Goal: Information Seeking & Learning: Learn about a topic

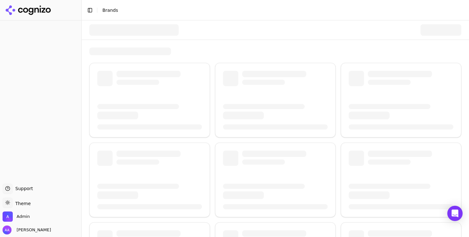
click at [91, 9] on button "Toggle Sidebar" at bounding box center [90, 10] width 9 height 9
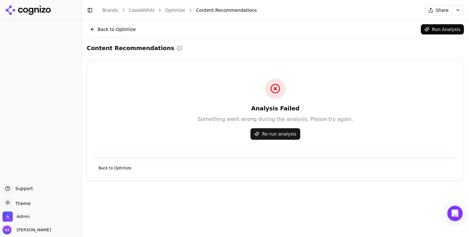
click at [146, 8] on link "CaseWithAI" at bounding box center [142, 10] width 26 height 6
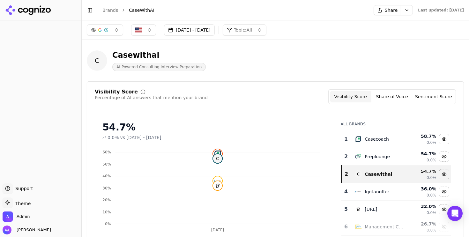
click at [208, 34] on button "Sep 02, 2025 - Oct 02, 2025" at bounding box center [189, 29] width 51 height 11
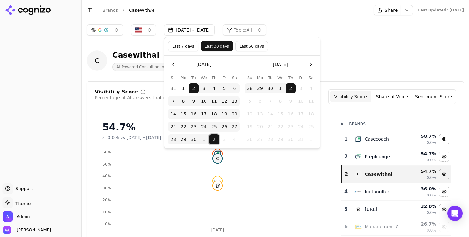
click at [216, 139] on button "2" at bounding box center [214, 139] width 10 height 10
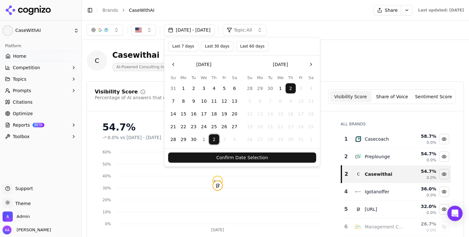
click at [233, 161] on button "Confirm Date Selection" at bounding box center [242, 158] width 148 height 10
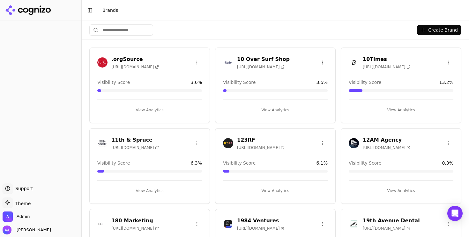
click at [112, 26] on input "search" at bounding box center [121, 29] width 64 height 11
click at [115, 34] on input "search" at bounding box center [121, 29] width 64 height 11
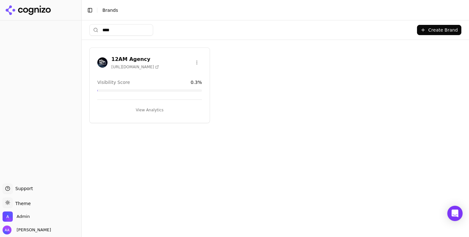
type input "****"
click at [102, 58] on img at bounding box center [102, 62] width 10 height 10
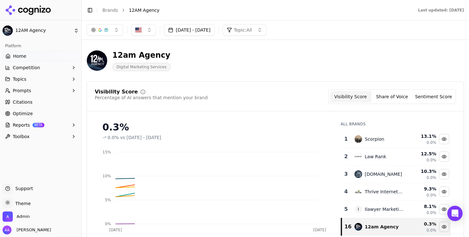
click at [30, 86] on button "Prompts" at bounding box center [41, 91] width 76 height 10
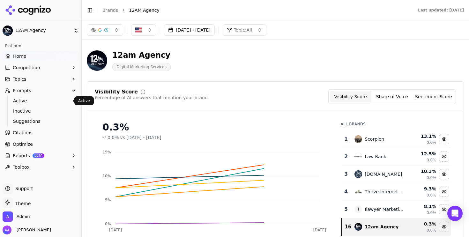
click at [29, 101] on span "Active" at bounding box center [41, 101] width 56 height 6
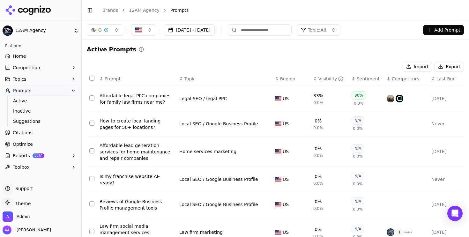
click at [449, 80] on span "Last Run" at bounding box center [446, 79] width 19 height 6
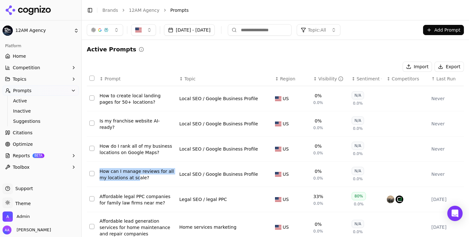
drag, startPoint x: 94, startPoint y: 165, endPoint x: 136, endPoint y: 179, distance: 44.8
click at [136, 179] on tr "How can I manage reviews for all my locations at scale? Local SEO / Google Busi…" at bounding box center [275, 174] width 377 height 25
click at [274, 49] on div "Active Prompts" at bounding box center [275, 49] width 377 height 9
click at [121, 202] on div "Affordable legal PPC companies for family law firms near me?" at bounding box center [137, 199] width 75 height 13
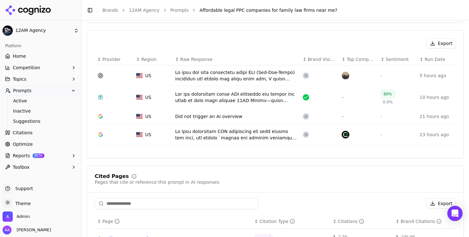
scroll to position [223, 0]
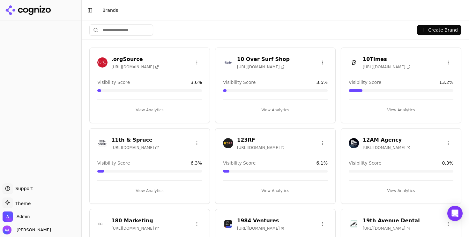
click at [229, 98] on div "10 Over Surf Shop https://10oversurf.com Visibility Score 3.5 % View Analytics" at bounding box center [275, 86] width 121 height 76
click at [195, 28] on div "Create Brand" at bounding box center [275, 29] width 372 height 19
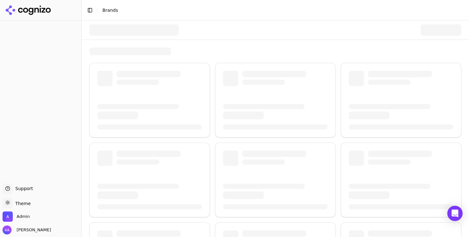
click at [125, 28] on div at bounding box center [133, 29] width 89 height 11
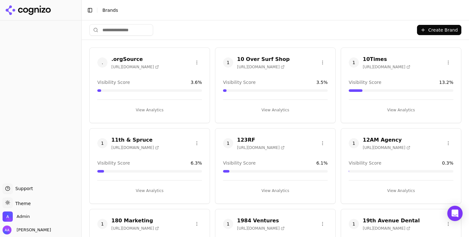
click at [125, 28] on input "search" at bounding box center [121, 29] width 64 height 11
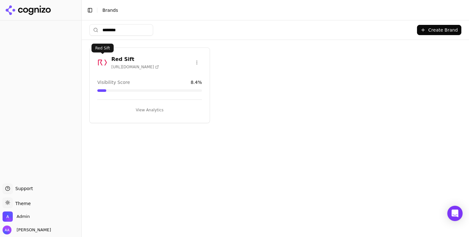
type input "********"
click at [97, 57] on div at bounding box center [102, 62] width 10 height 10
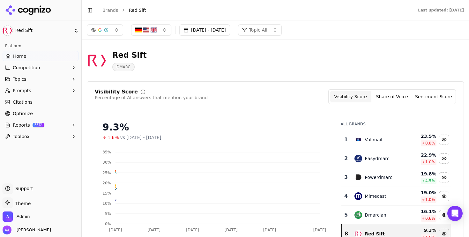
click at [33, 89] on button "Prompts" at bounding box center [41, 91] width 76 height 10
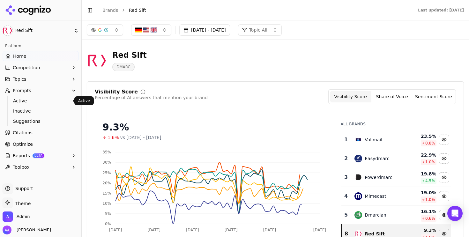
click at [45, 100] on span "Active" at bounding box center [41, 101] width 56 height 6
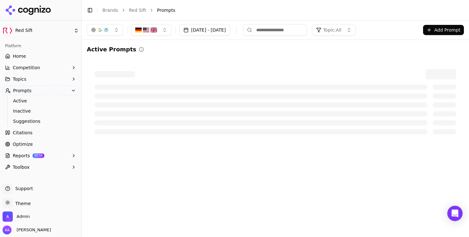
click at [48, 54] on link "Home" at bounding box center [41, 56] width 76 height 10
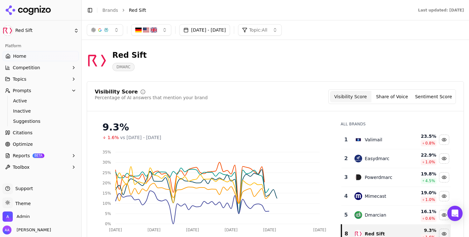
scroll to position [17, 0]
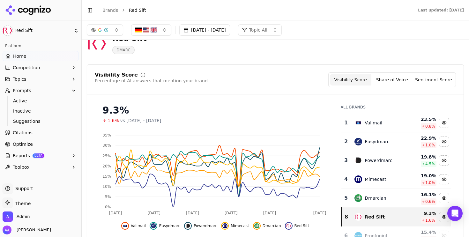
click at [385, 122] on div "Valimail" at bounding box center [379, 123] width 49 height 8
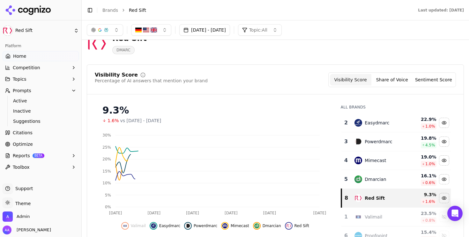
click at [385, 122] on div "Easydmarc" at bounding box center [379, 123] width 49 height 8
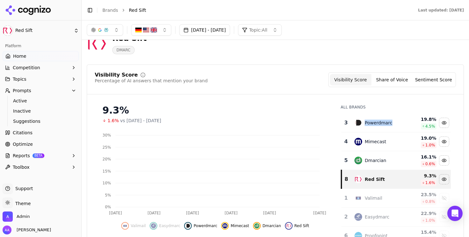
click at [385, 122] on div "Powerdmarc" at bounding box center [378, 123] width 27 height 6
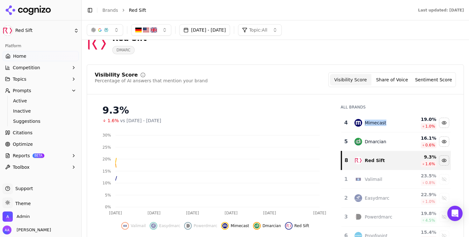
click at [385, 122] on div "Mimecast" at bounding box center [379, 123] width 49 height 8
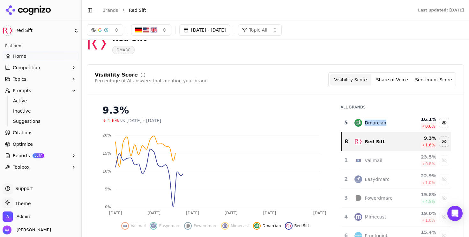
click at [385, 122] on div "Dmarcian" at bounding box center [379, 123] width 49 height 8
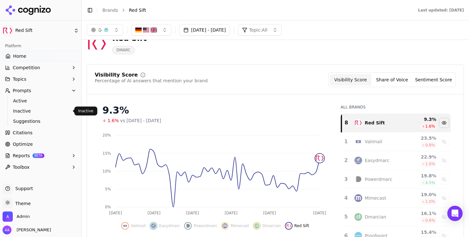
click at [49, 103] on span "Active" at bounding box center [41, 101] width 56 height 6
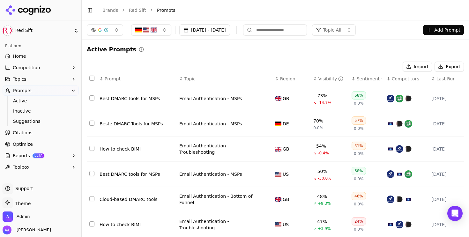
click at [320, 80] on div "Visibility" at bounding box center [330, 79] width 25 height 6
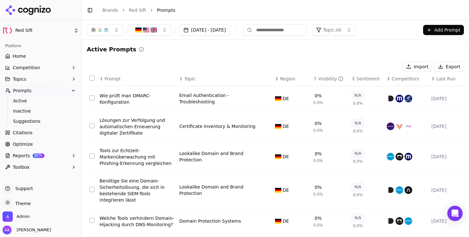
click at [320, 80] on div "Visibility" at bounding box center [330, 79] width 25 height 6
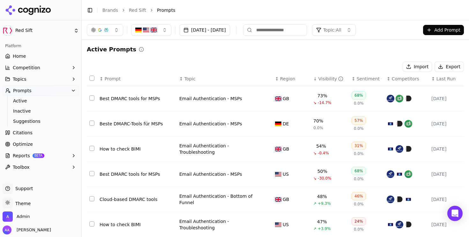
click at [189, 32] on button "Aug 01, 2025 - Sep 30, 2025" at bounding box center [204, 29] width 51 height 11
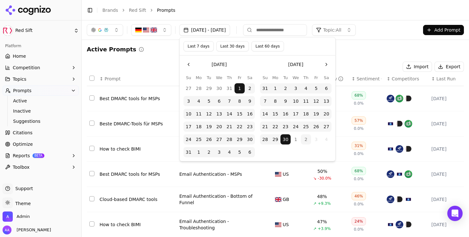
click at [197, 49] on button "Last 7 days" at bounding box center [198, 46] width 30 height 10
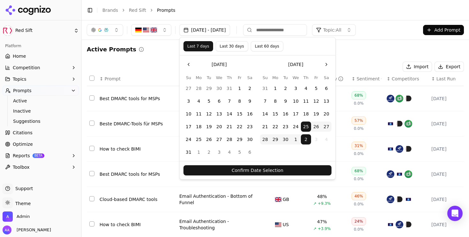
click at [247, 166] on button "Confirm Date Selection" at bounding box center [257, 170] width 148 height 10
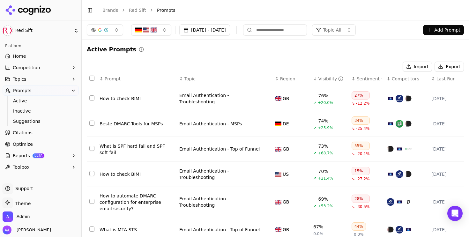
scroll to position [133, 0]
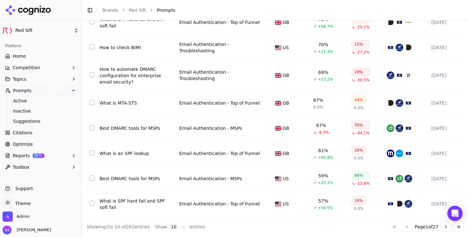
click at [118, 125] on div "Best DMARC tools for MSPs" at bounding box center [137, 128] width 75 height 6
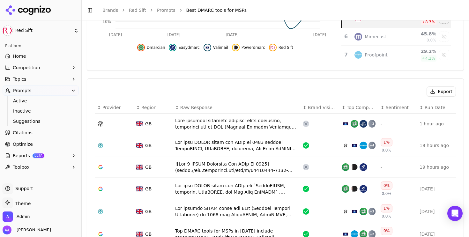
scroll to position [177, 0]
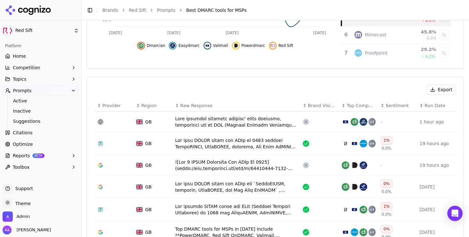
click at [261, 120] on div "Data table" at bounding box center [236, 122] width 123 height 13
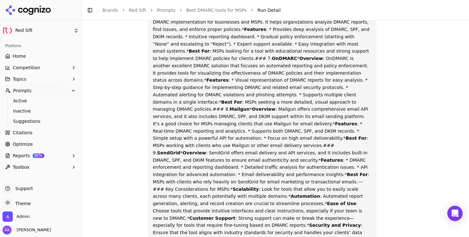
scroll to position [362, 0]
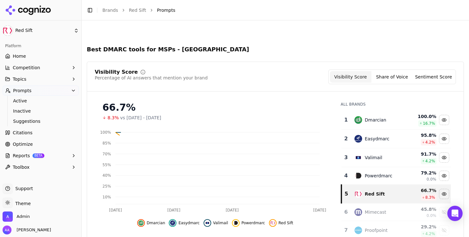
scroll to position [197, 0]
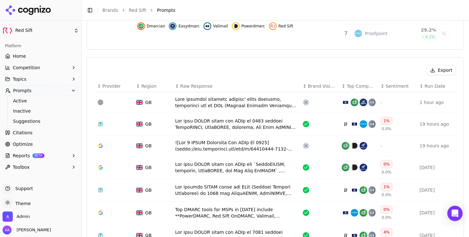
click at [239, 103] on div "Data table" at bounding box center [236, 102] width 123 height 13
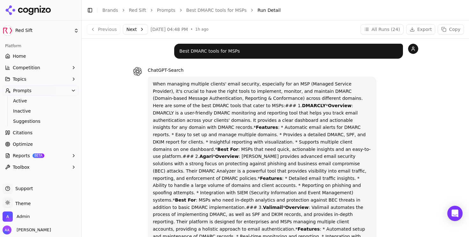
scroll to position [238, 0]
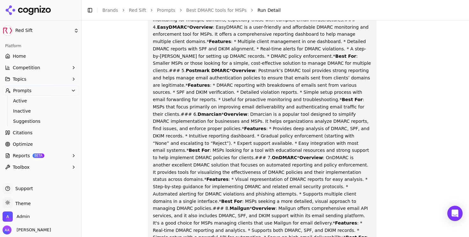
click at [272, 155] on strong "OnDMARC" at bounding box center [284, 157] width 25 height 5
copy strong "OnDMARC"
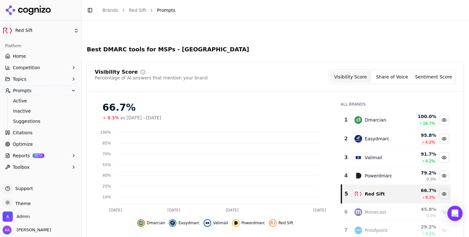
scroll to position [216, 0]
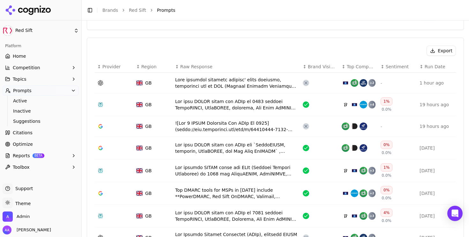
click at [229, 104] on div "Data table" at bounding box center [236, 104] width 123 height 13
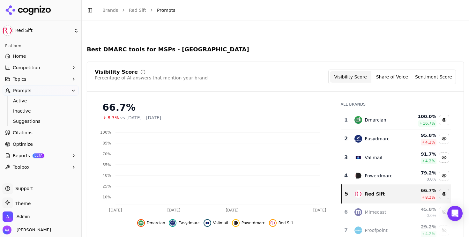
scroll to position [236, 0]
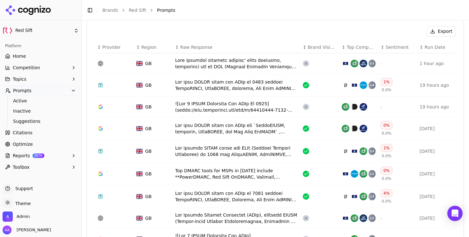
click at [230, 105] on div "Data table" at bounding box center [236, 107] width 123 height 13
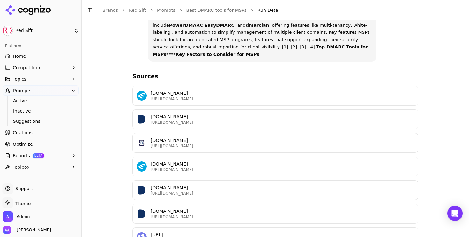
scroll to position [74, 0]
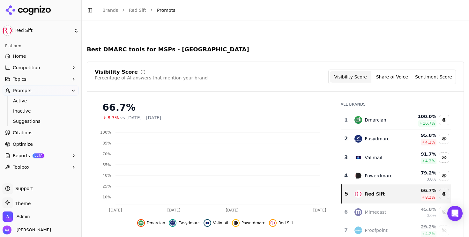
scroll to position [255, 0]
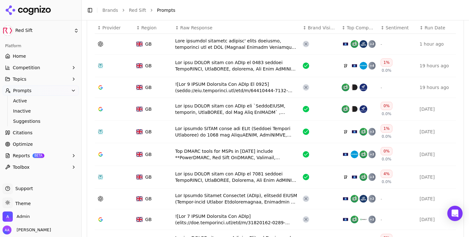
click at [238, 109] on div "Data table" at bounding box center [236, 109] width 123 height 13
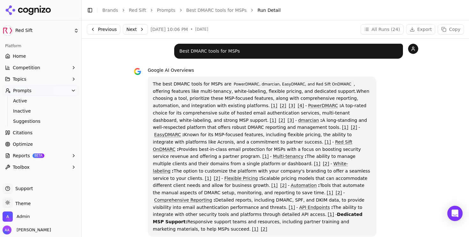
scroll to position [0, 0]
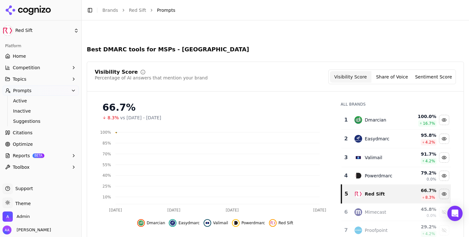
scroll to position [275, 0]
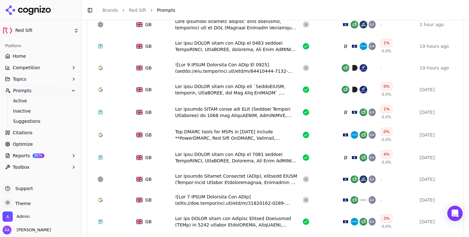
click at [227, 177] on div "Data table" at bounding box center [236, 179] width 123 height 13
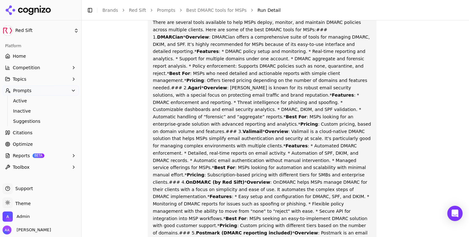
scroll to position [89, 0]
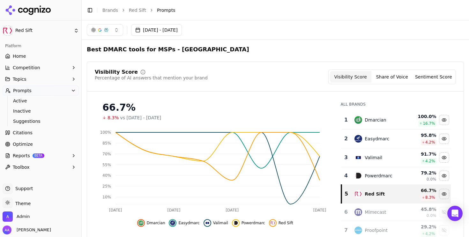
click at [140, 11] on link "Red Sift" at bounding box center [137, 10] width 17 height 6
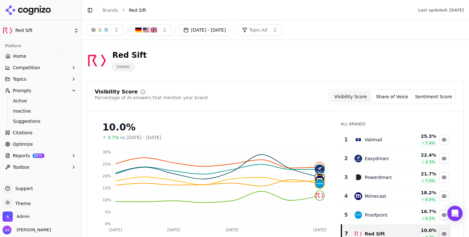
click at [38, 55] on link "Home" at bounding box center [41, 56] width 76 height 10
click at [201, 34] on button "Sep 25, 2025 - Oct 02, 2025" at bounding box center [204, 29] width 51 height 11
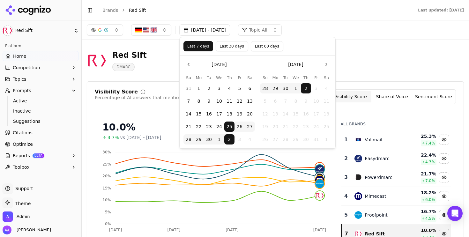
click at [379, 57] on div "Red Sift DMARC" at bounding box center [275, 60] width 377 height 31
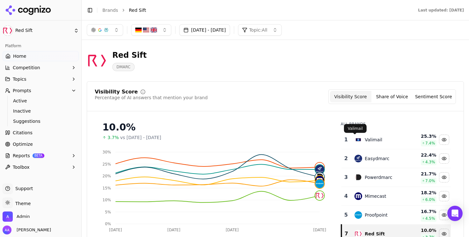
click at [365, 139] on div "Valimail" at bounding box center [374, 140] width 18 height 6
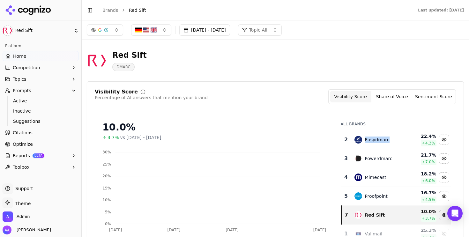
click at [365, 139] on div "Easydmarc" at bounding box center [377, 140] width 25 height 6
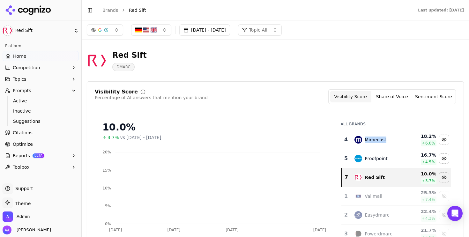
click at [365, 139] on div "Mimecast" at bounding box center [375, 140] width 21 height 6
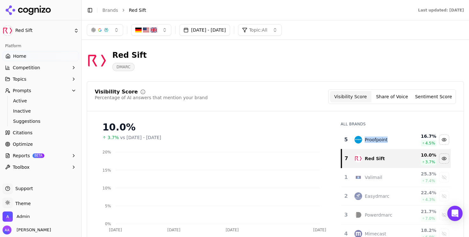
click at [365, 139] on div "Proofpoint" at bounding box center [376, 140] width 23 height 6
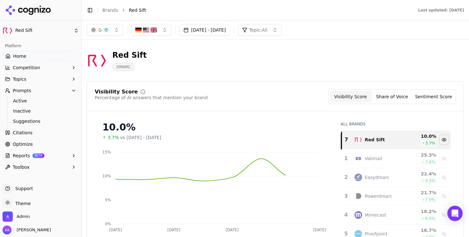
click at [199, 67] on div "Red Sift DMARC" at bounding box center [230, 60] width 286 height 21
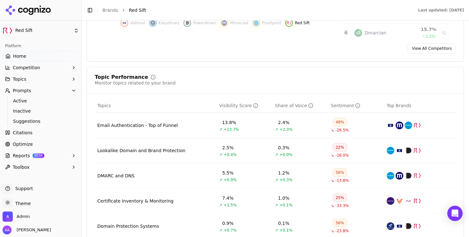
scroll to position [238, 0]
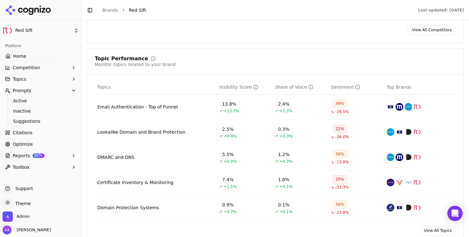
click at [153, 133] on div "Lookalike Domain and Brand Protection" at bounding box center [141, 132] width 88 height 6
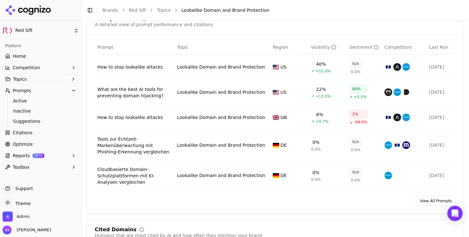
scroll to position [263, 0]
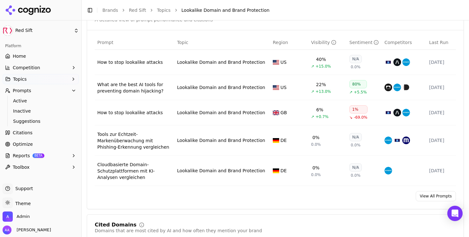
click at [114, 138] on div "Tools zur Echtzeit-Markenüberwachung mit Phishing-Erkennung vergleichen" at bounding box center [134, 140] width 75 height 19
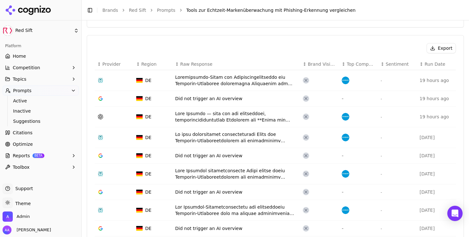
scroll to position [225, 0]
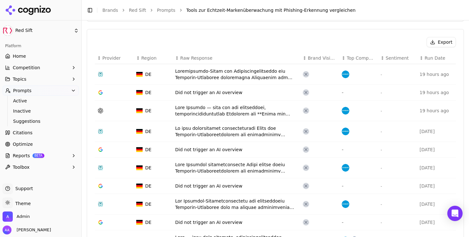
click at [220, 81] on td "Data table" at bounding box center [237, 74] width 128 height 21
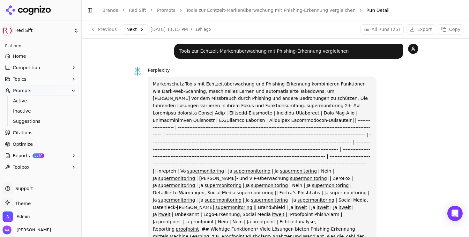
click at [133, 31] on button "Next" at bounding box center [135, 29] width 25 height 10
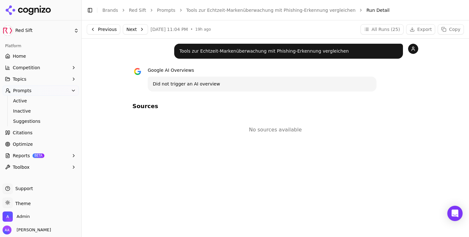
click at [133, 31] on button "Next" at bounding box center [135, 29] width 25 height 10
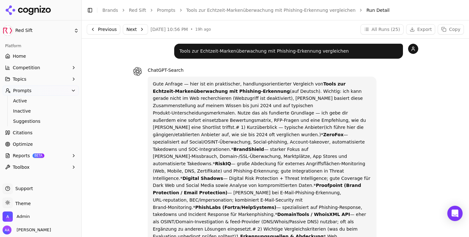
click at [133, 31] on button "Next" at bounding box center [135, 29] width 25 height 10
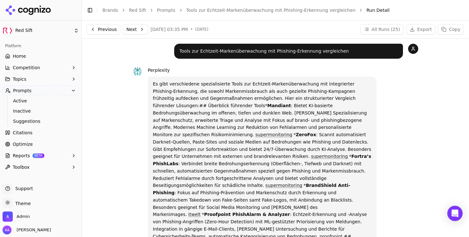
click at [133, 31] on button "Next" at bounding box center [135, 29] width 25 height 10
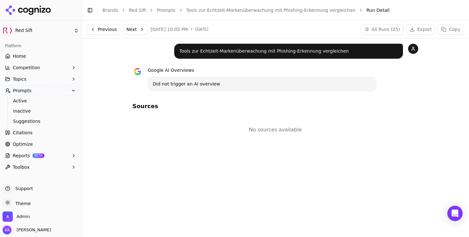
click at [133, 31] on button "Next" at bounding box center [135, 29] width 25 height 10
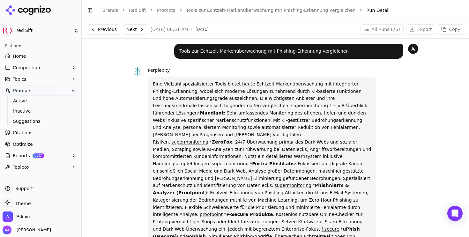
click at [133, 31] on button "Next" at bounding box center [135, 29] width 25 height 10
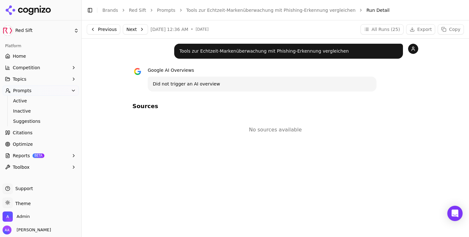
click at [220, 7] on link "Tools zur Echtzeit-Markenüberwachung mit Phishing-Erkennung vergleichen" at bounding box center [270, 10] width 169 height 6
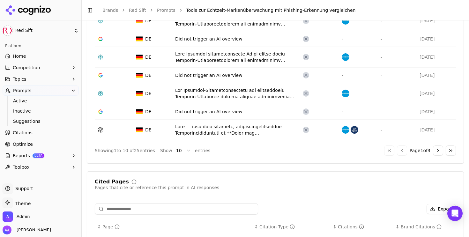
scroll to position [337, 0]
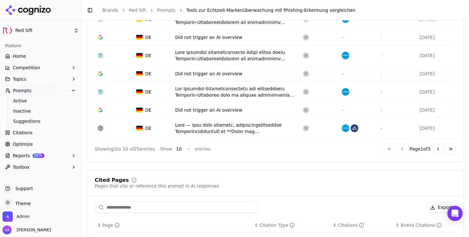
click at [434, 148] on button "Go to next page" at bounding box center [438, 149] width 10 height 10
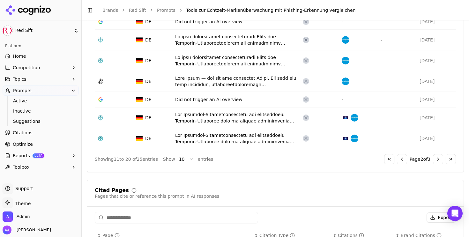
click at [437, 160] on button "Go to next page" at bounding box center [438, 159] width 10 height 10
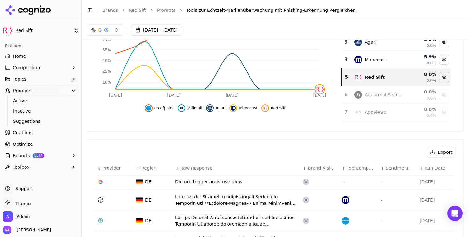
scroll to position [27, 0]
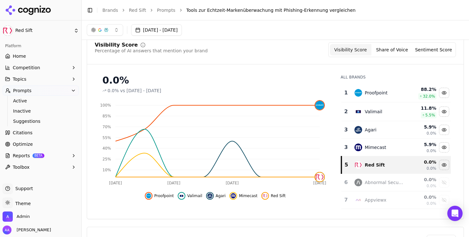
click at [157, 8] on link "Prompts" at bounding box center [166, 10] width 19 height 6
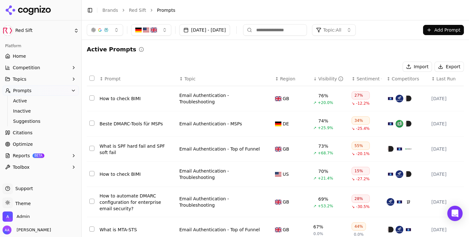
click at [110, 30] on button "button" at bounding box center [105, 29] width 36 height 11
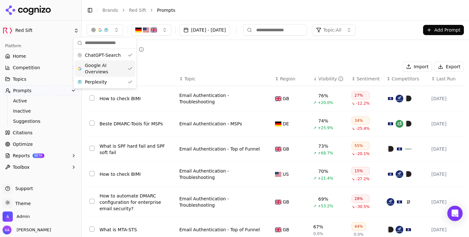
click at [105, 66] on span "Google AI Overviews" at bounding box center [105, 68] width 40 height 13
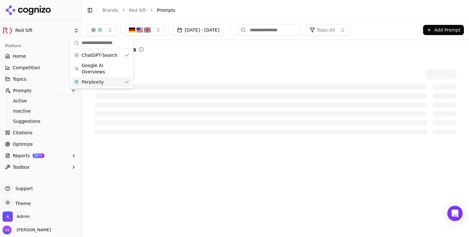
click at [105, 83] on div "Perplexity" at bounding box center [101, 82] width 61 height 10
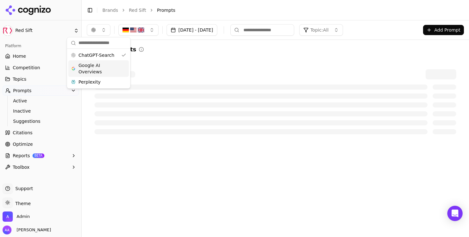
click at [179, 58] on div "Active Prompts" at bounding box center [275, 93] width 377 height 97
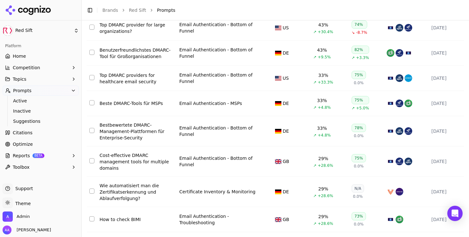
scroll to position [139, 0]
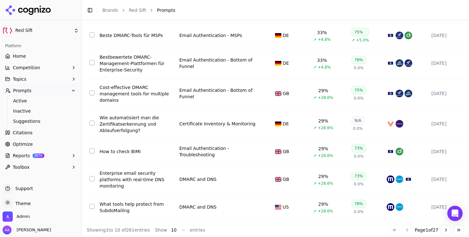
click at [113, 117] on div "Wie automatisiert man die Zertifikatserkennung und Ablaufverfolgung?" at bounding box center [137, 124] width 75 height 19
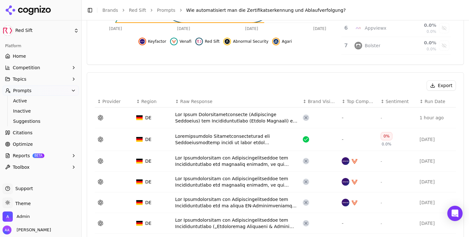
scroll to position [183, 0]
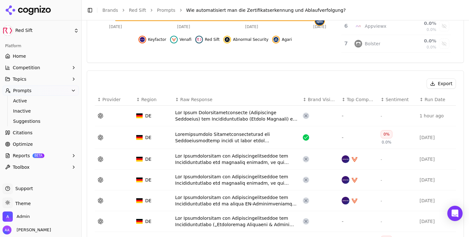
click at [208, 119] on div "Data table" at bounding box center [236, 115] width 123 height 13
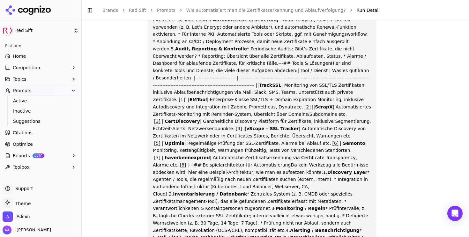
scroll to position [452, 0]
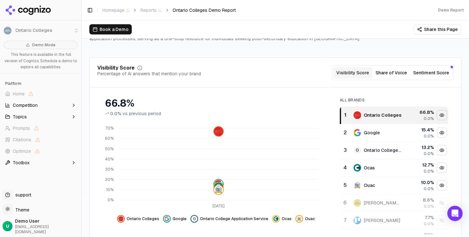
scroll to position [65, 0]
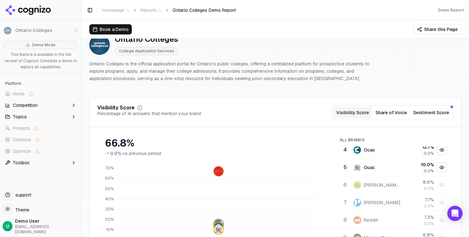
scroll to position [58, 0]
click at [229, 79] on p "Ontario Colleges is the official application portal for Ontario's public colleg…" at bounding box center [232, 71] width 286 height 22
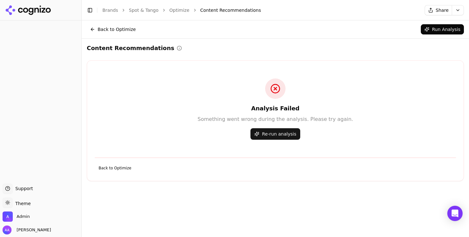
click at [135, 11] on link "Spot & Tango" at bounding box center [144, 10] width 30 height 6
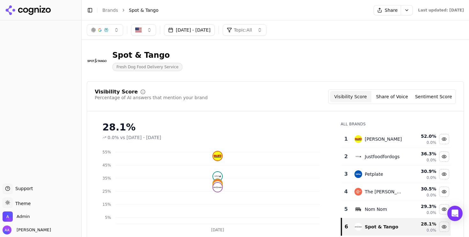
click at [384, 14] on html "Support Support Toggle theme Theme Admin Alp Aysan Toggle Sidebar Brands Spot &…" at bounding box center [234, 118] width 469 height 237
click at [369, 27] on div "Run Again" at bounding box center [370, 23] width 38 height 10
click at [253, 71] on div "Spot & Tango Fresh Dog Food Delivery Service" at bounding box center [230, 60] width 286 height 21
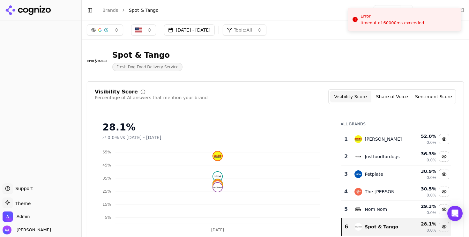
scroll to position [62, 0]
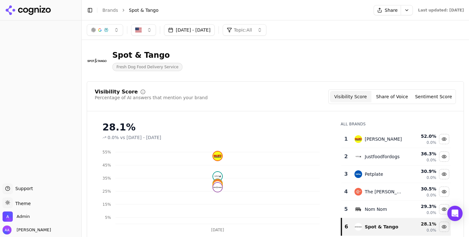
click at [110, 11] on link "Brands" at bounding box center [110, 10] width 16 height 5
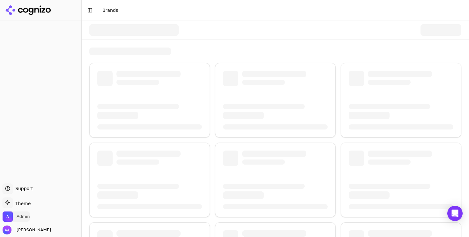
click at [24, 218] on span "Admin" at bounding box center [23, 217] width 13 height 6
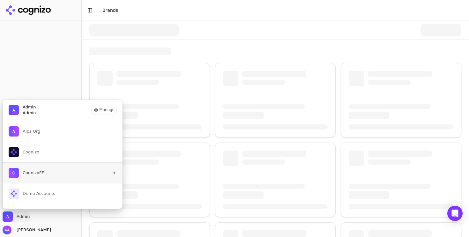
scroll to position [16, 0]
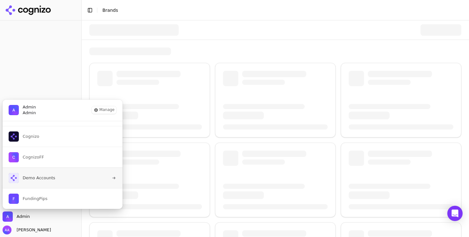
click at [51, 178] on span "Demo Accounts" at bounding box center [39, 178] width 33 height 6
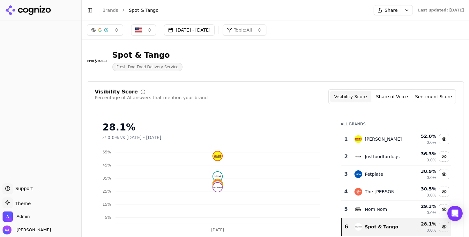
click at [90, 11] on button "Toggle Sidebar" at bounding box center [90, 10] width 9 height 9
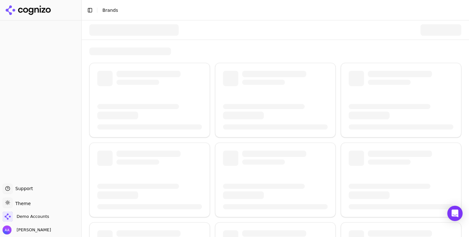
click at [281, 16] on header "Toggle Sidebar Brands" at bounding box center [275, 10] width 387 height 20
click at [90, 11] on button "Toggle Sidebar" at bounding box center [90, 10] width 9 height 9
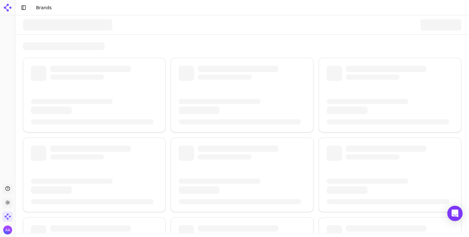
click at [296, 23] on div at bounding box center [242, 24] width 438 height 19
click at [287, 37] on div at bounding box center [242, 193] width 454 height 356
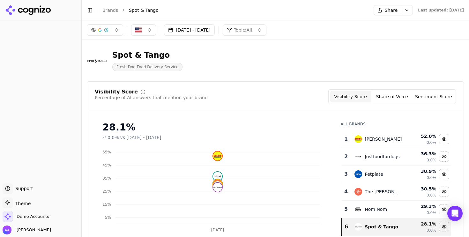
click at [92, 11] on button "Toggle Sidebar" at bounding box center [90, 10] width 9 height 9
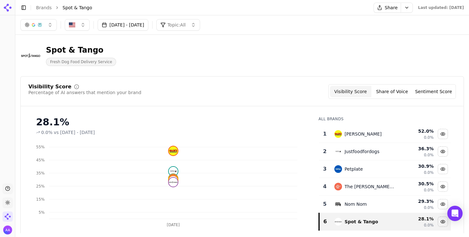
click at [382, 8] on html "Support Toggle theme Demo Accounts Toggle Sidebar Brands Spot & Tango Share Las…" at bounding box center [234, 118] width 469 height 237
click at [372, 20] on div "Run Again" at bounding box center [370, 21] width 38 height 10
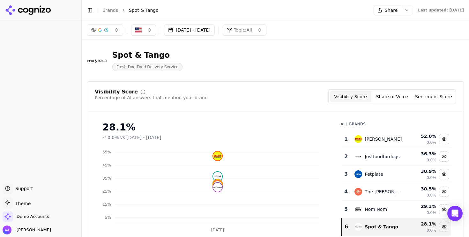
click at [387, 11] on div "Share" at bounding box center [393, 10] width 39 height 10
click at [374, 9] on button "Share" at bounding box center [387, 10] width 27 height 10
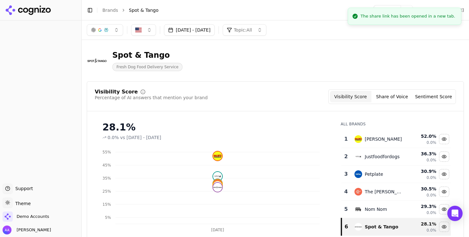
click at [327, 58] on div "Spot & Tango Fresh Dog Food Delivery Service" at bounding box center [230, 60] width 286 height 21
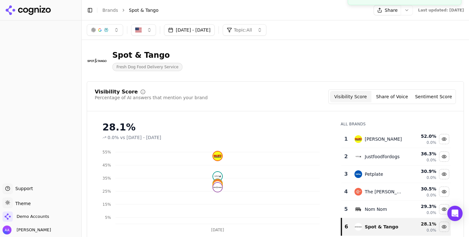
drag, startPoint x: 430, startPoint y: 20, endPoint x: 429, endPoint y: -3, distance: 22.7
click at [385, 9] on div "Share" at bounding box center [393, 10] width 39 height 10
click at [87, 10] on button "Toggle Sidebar" at bounding box center [90, 10] width 9 height 9
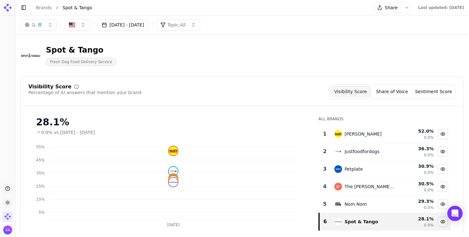
click at [40, 9] on link "Brands" at bounding box center [44, 7] width 16 height 5
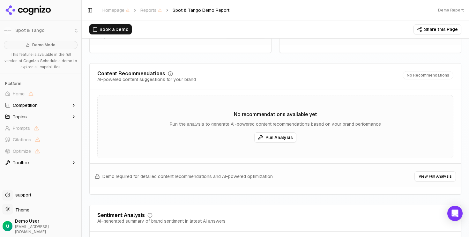
scroll to position [1059, 0]
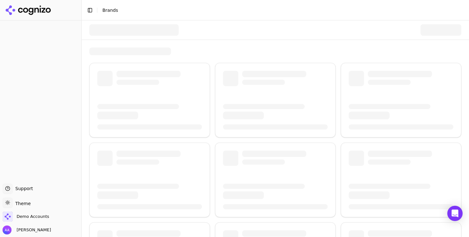
click at [90, 8] on button "Toggle Sidebar" at bounding box center [90, 10] width 9 height 9
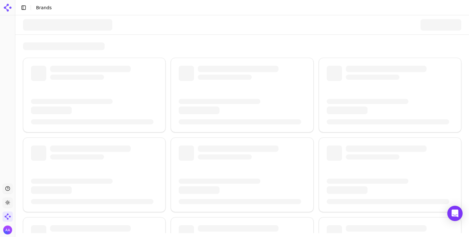
click at [250, 23] on div at bounding box center [242, 24] width 438 height 19
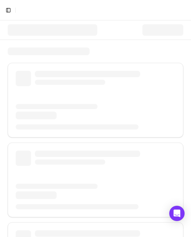
click at [140, 36] on div at bounding box center [95, 29] width 175 height 19
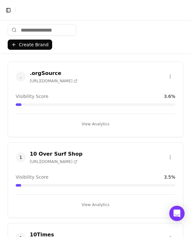
click at [67, 34] on input "search" at bounding box center [42, 29] width 68 height 11
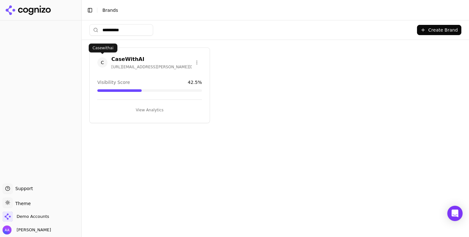
type input "**********"
click at [98, 60] on span "C" at bounding box center [102, 62] width 10 height 10
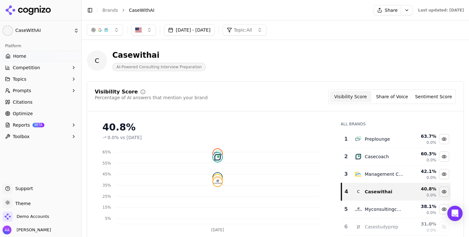
click at [46, 114] on link "Optimize" at bounding box center [41, 114] width 76 height 10
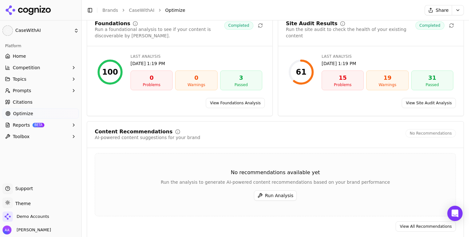
scroll to position [55, 0]
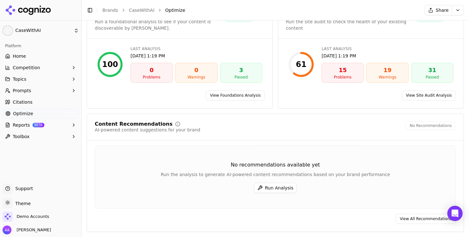
click at [190, 217] on link "View All Recommendations" at bounding box center [426, 219] width 60 height 10
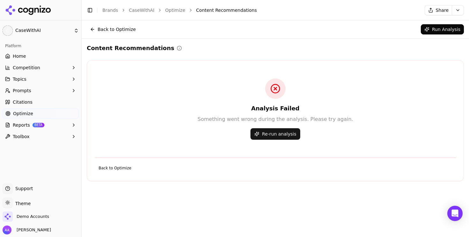
click at [40, 57] on link "Home" at bounding box center [41, 56] width 76 height 10
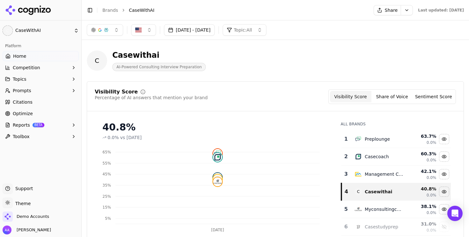
scroll to position [19, 0]
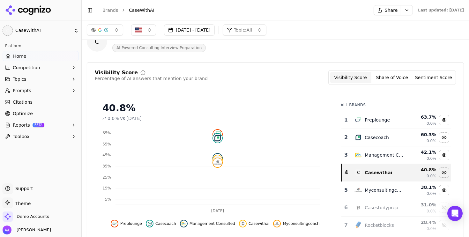
click at [190, 27] on button "[DATE] - [DATE]" at bounding box center [189, 29] width 51 height 11
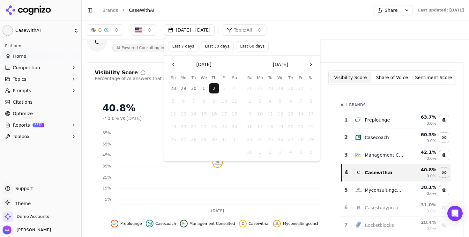
click at [33, 116] on link "Optimize" at bounding box center [41, 114] width 76 height 10
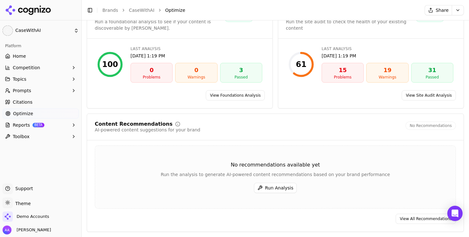
scroll to position [55, 0]
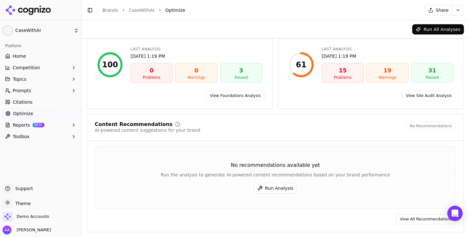
click at [190, 189] on button "Run Analysis" at bounding box center [275, 188] width 43 height 10
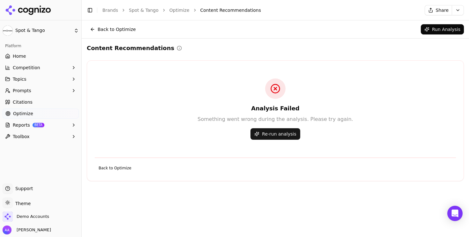
click at [207, 78] on div "Analysis Failed Something went wrong during the analysis. Please try again. Re-…" at bounding box center [275, 109] width 377 height 82
click at [148, 10] on link "Spot & Tango" at bounding box center [144, 10] width 30 height 6
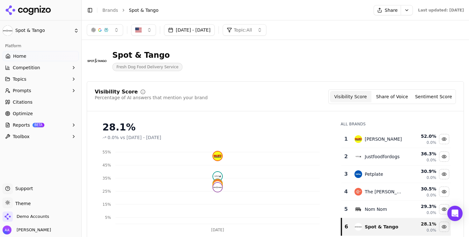
scroll to position [21, 0]
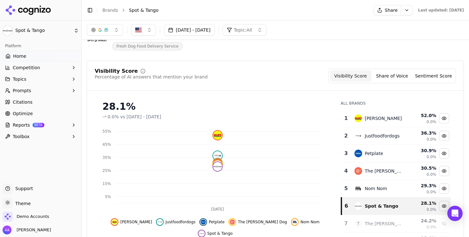
click at [386, 9] on html "Spot & Tango Platform Home Competition Topics Prompts Citations Optimize Report…" at bounding box center [234, 118] width 469 height 237
click at [370, 24] on div "Run Again" at bounding box center [370, 23] width 38 height 10
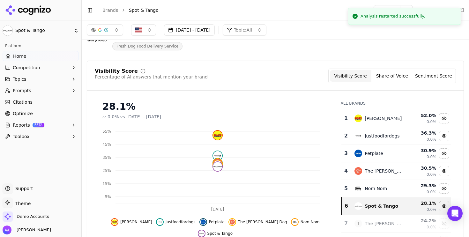
click at [360, 53] on div "Spot & Tango Fresh Dog Food Delivery Service" at bounding box center [275, 39] width 377 height 31
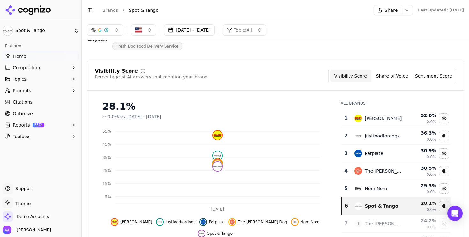
click at [294, 64] on div "Visibility Score Percentage of AI answers that mention your brand Visibility Sc…" at bounding box center [275, 161] width 377 height 200
click at [105, 11] on link "Brands" at bounding box center [110, 10] width 16 height 5
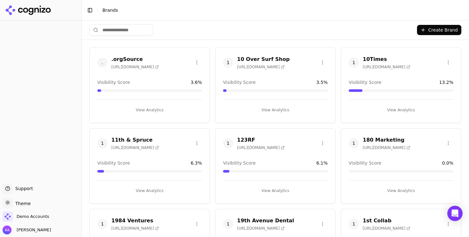
click at [123, 30] on html "Support Support Toggle theme Theme Demo Accounts Alp Aysan Toggle Sidebar Brand…" at bounding box center [234, 118] width 469 height 237
click at [145, 30] on html "Support Support Toggle theme Theme Demo Accounts Alp Aysan Toggle Sidebar Brand…" at bounding box center [234, 118] width 469 height 237
click at [130, 29] on input "search" at bounding box center [121, 29] width 64 height 11
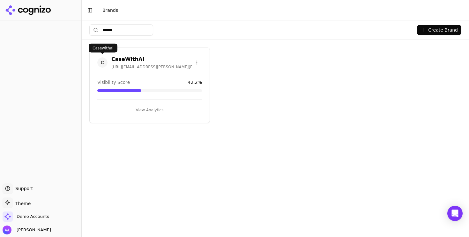
type input "******"
click at [98, 64] on span "C" at bounding box center [102, 62] width 10 height 10
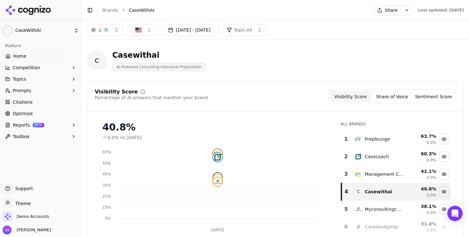
click at [45, 110] on link "Optimize" at bounding box center [41, 114] width 76 height 10
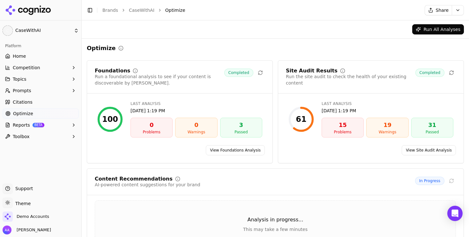
scroll to position [52, 0]
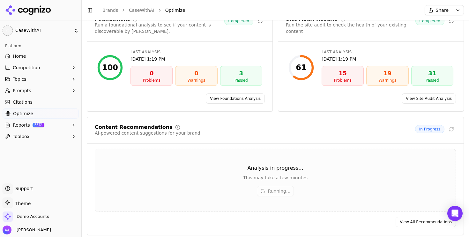
click at [212, 138] on div "Content Recommendations AI-powered content suggestions for your brand In Progre…" at bounding box center [275, 134] width 377 height 19
click at [143, 13] on div "Toggle Sidebar Brands CaseWithAI Optimize" at bounding box center [249, 10] width 335 height 9
click at [110, 12] on link "Brands" at bounding box center [110, 10] width 16 height 5
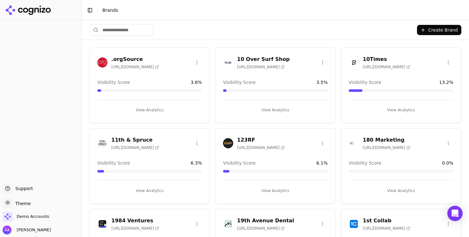
click at [260, 37] on div "Create Brand" at bounding box center [275, 29] width 372 height 19
click at [287, 20] on header "Toggle Sidebar Brands" at bounding box center [275, 10] width 387 height 20
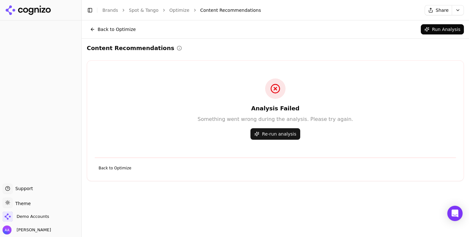
click at [90, 10] on button "Toggle Sidebar" at bounding box center [90, 10] width 9 height 9
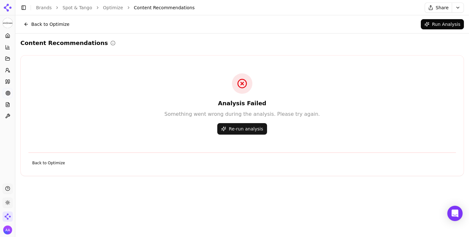
click at [195, 49] on div "Content Recommendations Analysis Failed Something went wrong during the analysi…" at bounding box center [242, 108] width 444 height 138
click at [88, 8] on link "Spot & Tango" at bounding box center [78, 7] width 30 height 6
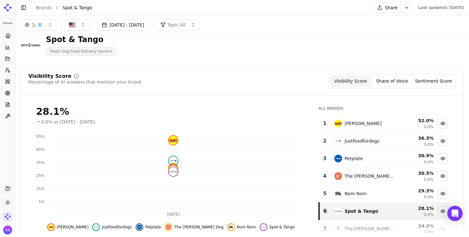
scroll to position [3, 0]
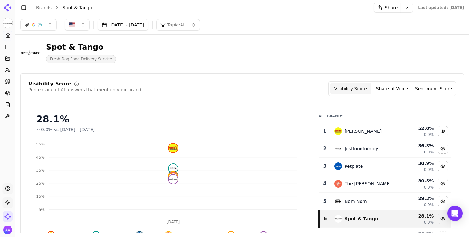
click at [186, 25] on span "Topic: All" at bounding box center [177, 25] width 18 height 6
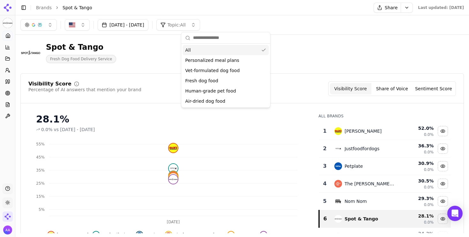
click at [186, 25] on span "Topic: All" at bounding box center [177, 25] width 18 height 6
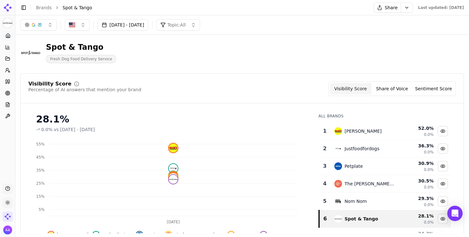
click at [137, 25] on button "[DATE] - [DATE]" at bounding box center [123, 24] width 51 height 11
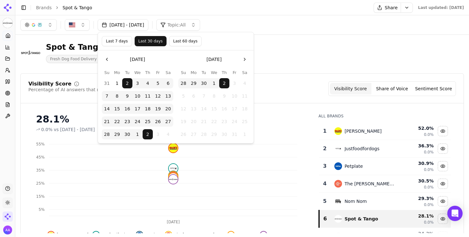
click at [286, 66] on div "Spot & Tango Fresh Dog Food Delivery Service" at bounding box center [242, 52] width 444 height 31
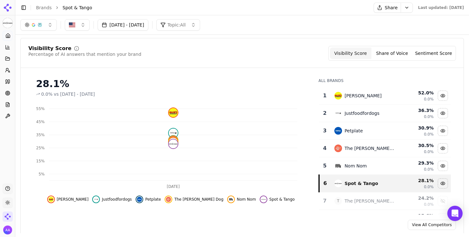
scroll to position [38, 0]
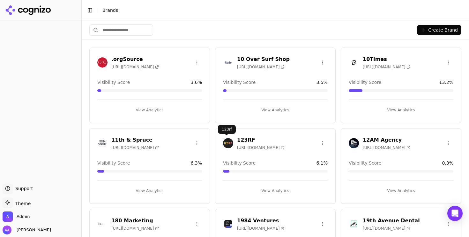
click at [228, 143] on img at bounding box center [228, 143] width 10 height 10
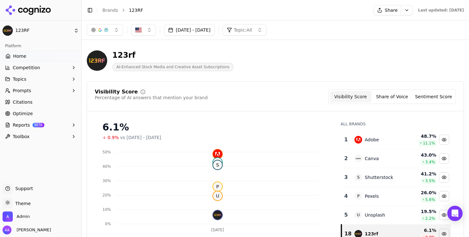
click at [228, 57] on html "123RF Platform Home Competition Topics Prompts Citations Optimize Reports BETA …" at bounding box center [234, 118] width 469 height 237
click at [207, 65] on html "123RF Platform Home Competition Topics Prompts Citations Optimize Reports BETA …" at bounding box center [234, 118] width 469 height 237
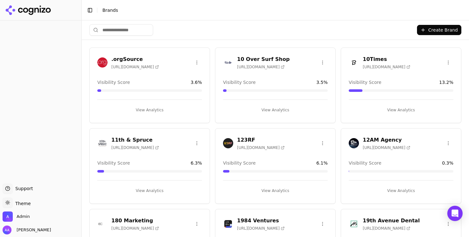
click at [207, 65] on html "Support Support Toggle theme Theme Admin Alp Aysan Toggle Sidebar Brands Create…" at bounding box center [234, 118] width 469 height 237
click at [341, 129] on div "12AM Agency [URL][DOMAIN_NAME] Visibility Score 0.3 % View Analytics" at bounding box center [401, 166] width 121 height 76
click at [352, 145] on img at bounding box center [354, 143] width 10 height 10
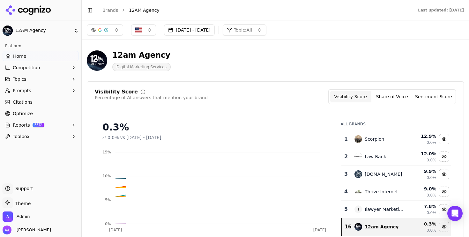
click at [41, 86] on button "Prompts" at bounding box center [41, 91] width 76 height 10
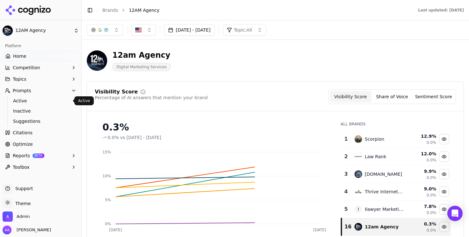
click at [40, 99] on span "Active" at bounding box center [41, 101] width 56 height 6
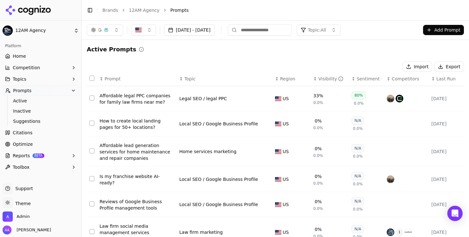
click at [445, 79] on span "Last Run" at bounding box center [446, 79] width 19 height 6
click at [199, 62] on div "Import Export" at bounding box center [275, 67] width 377 height 10
click at [280, 32] on input at bounding box center [260, 29] width 64 height 11
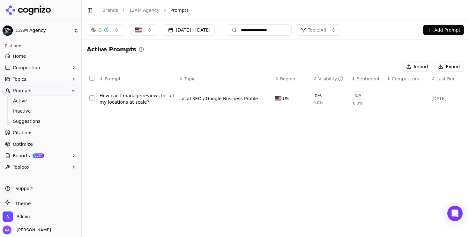
type input "**********"
click at [125, 101] on div "How can I manage reviews for all my locations at scale?" at bounding box center [137, 99] width 75 height 13
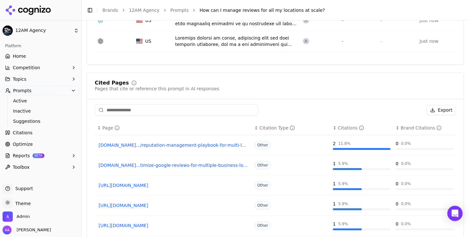
scroll to position [303, 0]
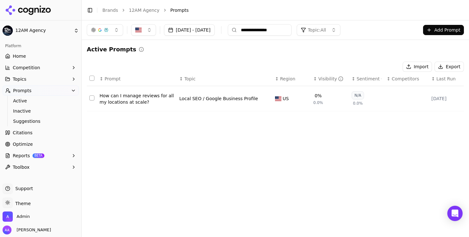
click at [46, 146] on link "Optimize" at bounding box center [41, 144] width 76 height 10
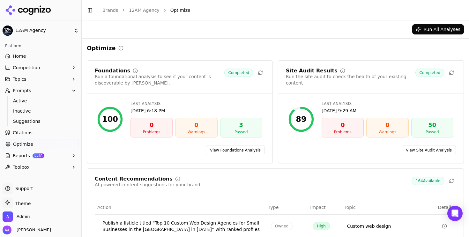
scroll to position [123, 0]
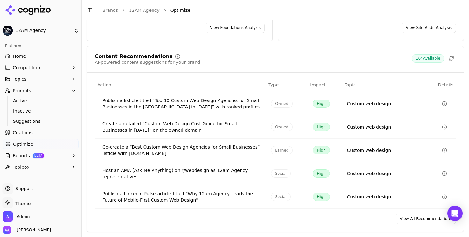
click at [425, 218] on link "View All Recommendations" at bounding box center [426, 219] width 60 height 10
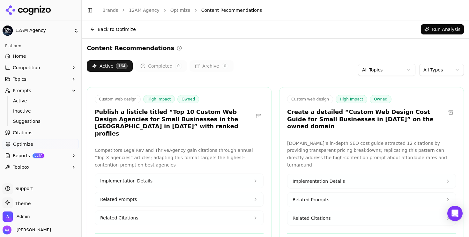
click at [101, 26] on button "Back to Optimize" at bounding box center [113, 29] width 52 height 10
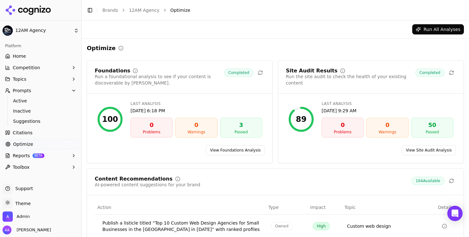
click at [38, 56] on link "Home" at bounding box center [41, 56] width 76 height 10
